Goal: Task Accomplishment & Management: Use online tool/utility

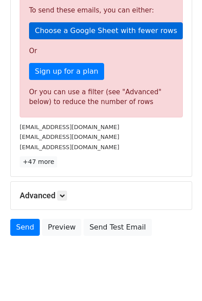
scroll to position [266, 0]
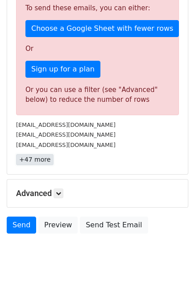
click at [34, 158] on link "+47 more" at bounding box center [35, 159] width 38 height 11
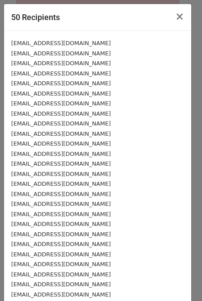
scroll to position [14, 0]
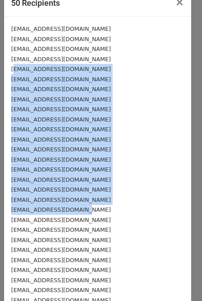
drag, startPoint x: 81, startPoint y: 213, endPoint x: 12, endPoint y: 68, distance: 160.0
click at [12, 68] on div "[EMAIL_ADDRESS][DOMAIN_NAME] [EMAIL_ADDRESS][DOMAIN_NAME] [EMAIL_ADDRESS][DOMAI…" at bounding box center [97, 275] width 187 height 517
